Goal: Transaction & Acquisition: Purchase product/service

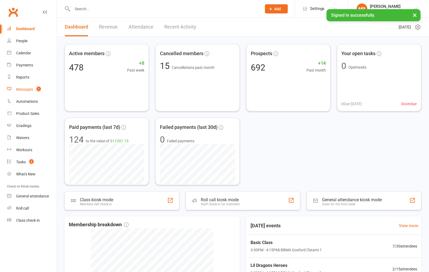
click at [24, 86] on link "Messages 1" at bounding box center [32, 89] width 50 height 12
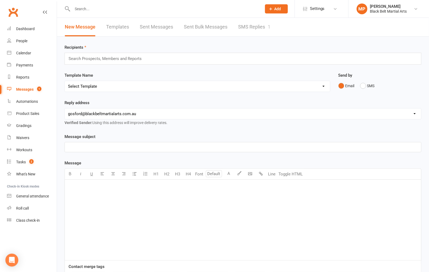
click at [251, 25] on link "SMS Replies 1" at bounding box center [254, 27] width 32 height 19
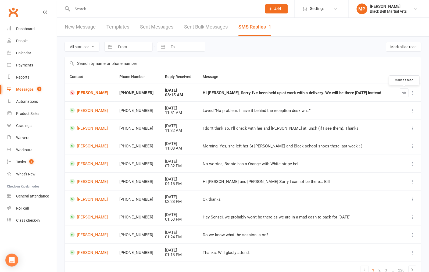
click at [405, 92] on icon "button" at bounding box center [405, 93] width 4 height 4
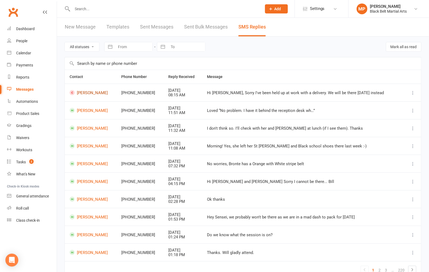
click at [90, 92] on link "Cameron Adam" at bounding box center [91, 92] width 42 height 5
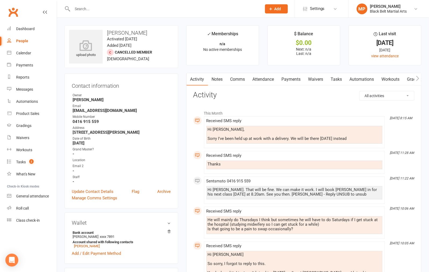
click at [239, 77] on link "Comms" at bounding box center [238, 79] width 22 height 12
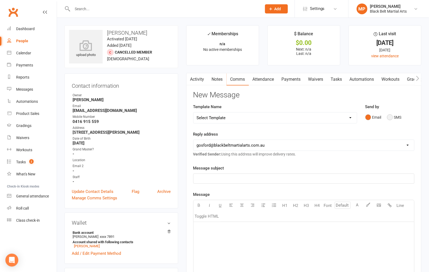
click at [391, 118] on button "SMS" at bounding box center [394, 117] width 15 height 10
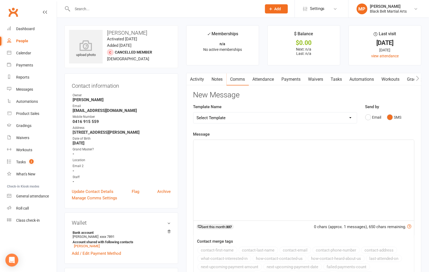
click at [238, 144] on p "﻿" at bounding box center [304, 145] width 214 height 6
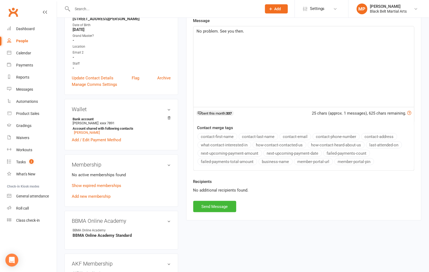
scroll to position [119, 0]
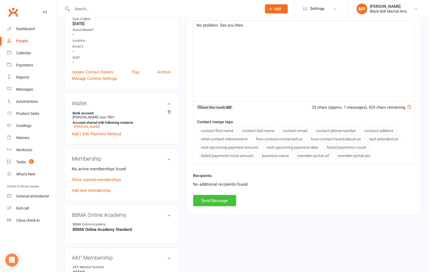
click at [218, 203] on button "Send Message" at bounding box center [214, 200] width 43 height 11
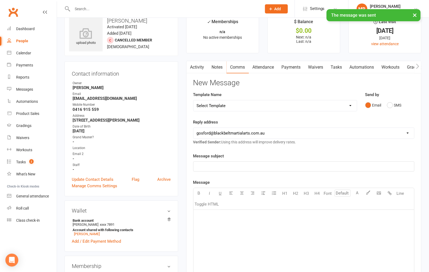
scroll to position [0, 0]
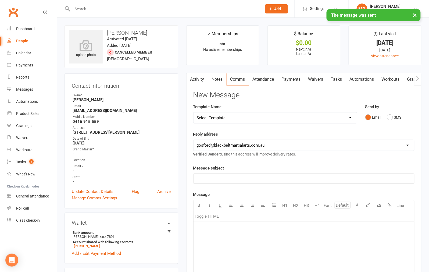
click at [197, 80] on link "Activity" at bounding box center [198, 79] width 22 height 12
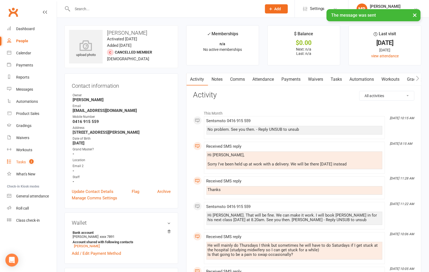
click at [24, 160] on div "Tasks" at bounding box center [21, 162] width 10 height 4
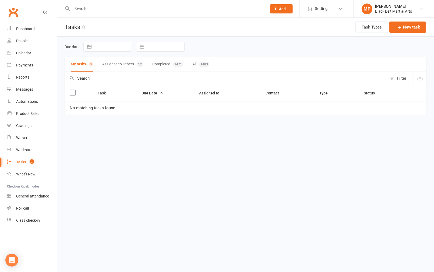
click at [115, 64] on button "Assigned to Others 12" at bounding box center [122, 64] width 41 height 14
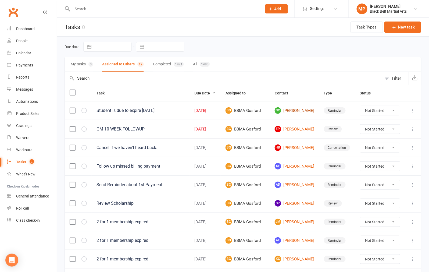
click at [300, 114] on link "NC Nina Charlesworth" at bounding box center [295, 110] width 40 height 6
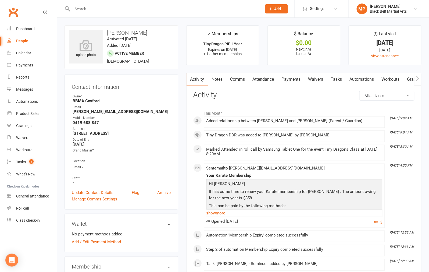
click at [287, 79] on link "Payments" at bounding box center [291, 79] width 27 height 12
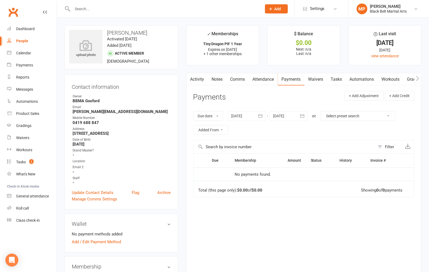
click at [201, 76] on link "Activity" at bounding box center [198, 79] width 22 height 12
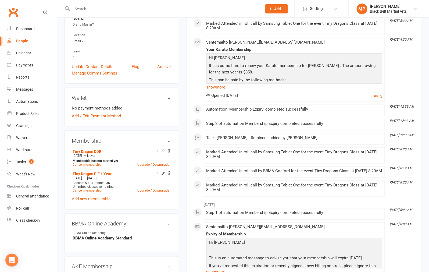
scroll to position [149, 0]
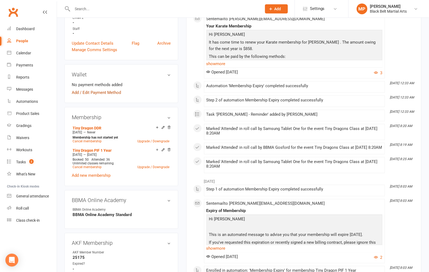
click at [93, 91] on link "Add / Edit Payment Method" at bounding box center [96, 92] width 49 height 6
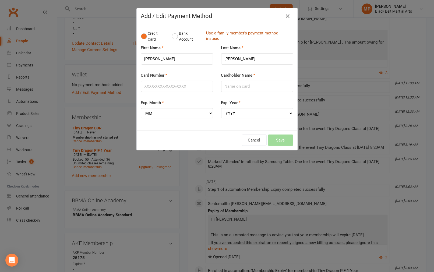
click at [217, 36] on link "Use a family member's payment method instead" at bounding box center [248, 36] width 84 height 12
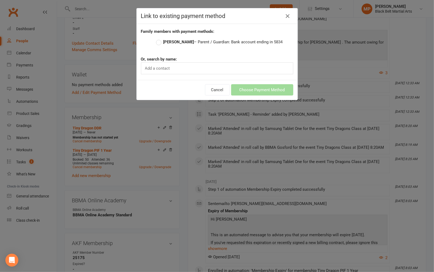
click at [156, 41] on label "Andrew Charlesworth – Parent / Guardian: Bank account ending in 5834" at bounding box center [219, 42] width 127 height 6
click at [156, 39] on input "Andrew Charlesworth – Parent / Guardian: Bank account ending in 5834" at bounding box center [157, 39] width 3 height 0
click at [260, 90] on button "Choose Payment Method" at bounding box center [262, 89] width 62 height 11
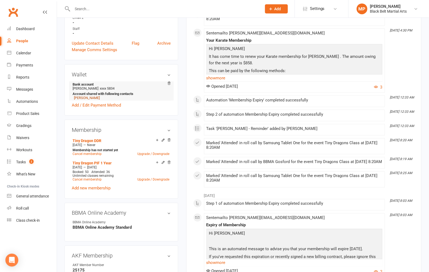
click at [96, 97] on link "Andrew Charlesworth" at bounding box center [87, 98] width 26 height 4
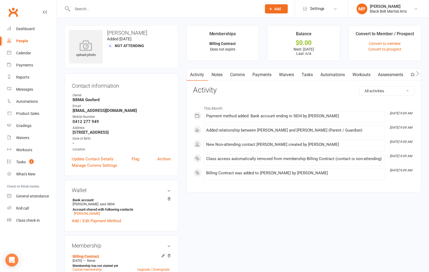
click at [268, 77] on link "Payments" at bounding box center [262, 75] width 27 height 12
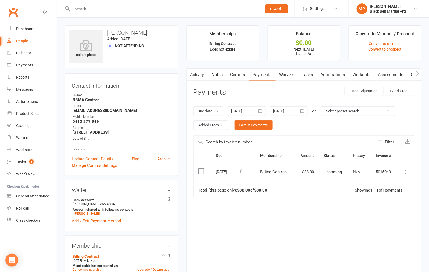
click at [301, 108] on button "button" at bounding box center [303, 111] width 10 height 10
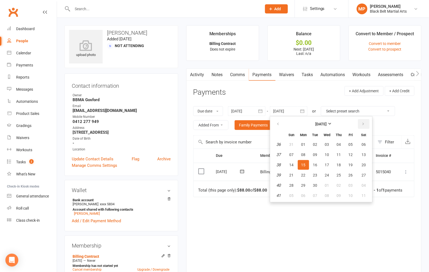
click at [362, 122] on icon "button" at bounding box center [364, 124] width 4 height 4
click at [362, 183] on span "29" at bounding box center [364, 185] width 4 height 4
type input "29 Nov 2025"
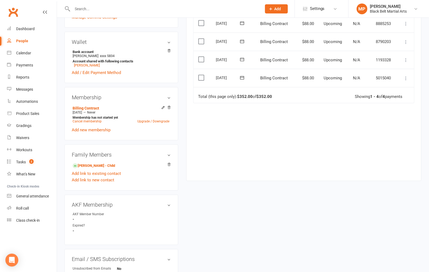
scroll to position [149, 0]
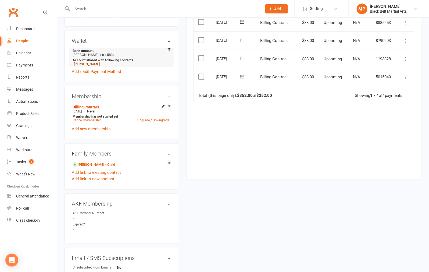
click at [89, 64] on link "Nina Charlesworth" at bounding box center [87, 64] width 26 height 4
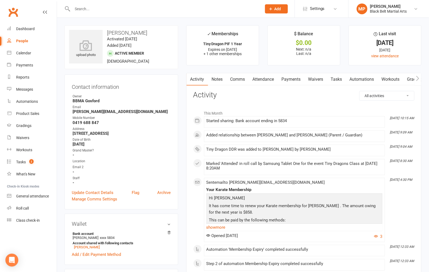
click at [335, 79] on link "Tasks" at bounding box center [336, 79] width 19 height 12
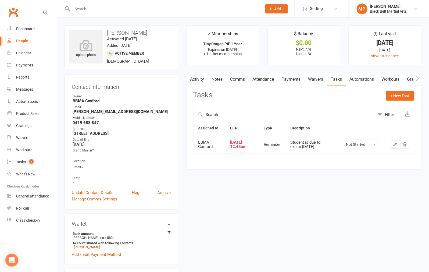
click at [370, 143] on select "Not Started In Progress Waiting Complete" at bounding box center [361, 144] width 40 height 9
click at [341, 140] on select "Not Started In Progress Waiting Complete" at bounding box center [361, 144] width 40 height 9
select select "unstarted"
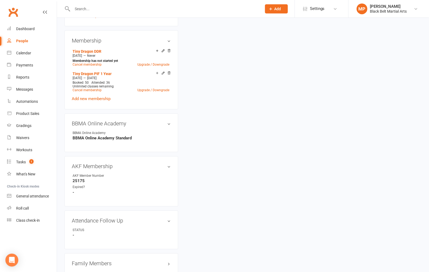
scroll to position [239, 0]
click at [28, 161] on count-badge "1" at bounding box center [30, 162] width 7 height 4
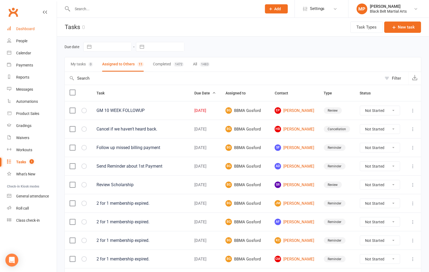
click at [27, 31] on div "Dashboard" at bounding box center [25, 29] width 19 height 4
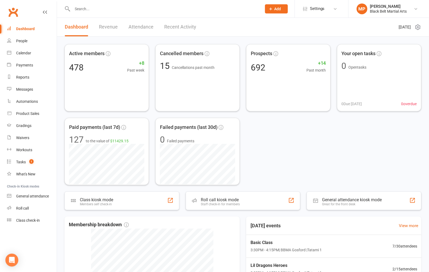
click at [82, 9] on input "text" at bounding box center [165, 9] width 188 height 8
click at [28, 114] on div "Product Sales" at bounding box center [27, 113] width 23 height 4
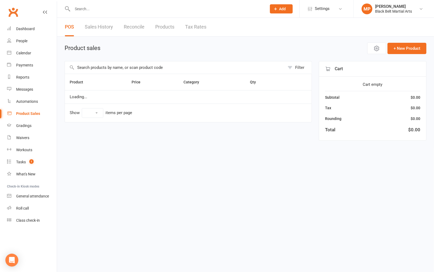
select select "10"
click at [114, 65] on input "text" at bounding box center [175, 67] width 220 height 12
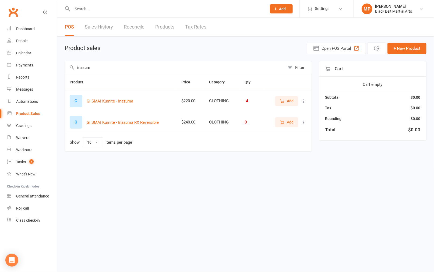
type input "inazum"
click at [287, 98] on span "Add" at bounding box center [290, 101] width 7 height 6
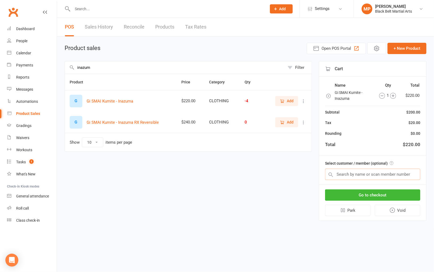
click at [364, 171] on input "text" at bounding box center [372, 174] width 95 height 11
type input "hudson wanders"
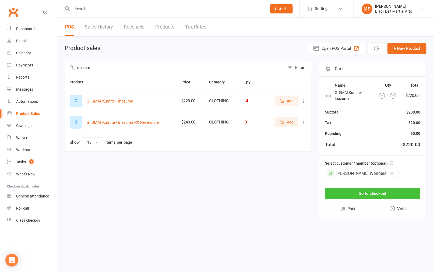
click at [372, 193] on button "Go to checkout" at bounding box center [372, 193] width 95 height 11
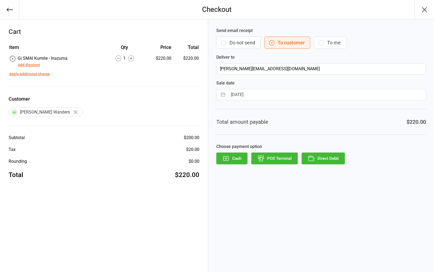
click at [282, 158] on button "POS Terminal" at bounding box center [274, 159] width 47 height 12
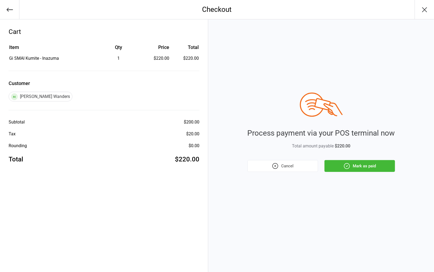
click at [368, 163] on button "Mark as paid" at bounding box center [359, 166] width 70 height 12
